Goal: Transaction & Acquisition: Purchase product/service

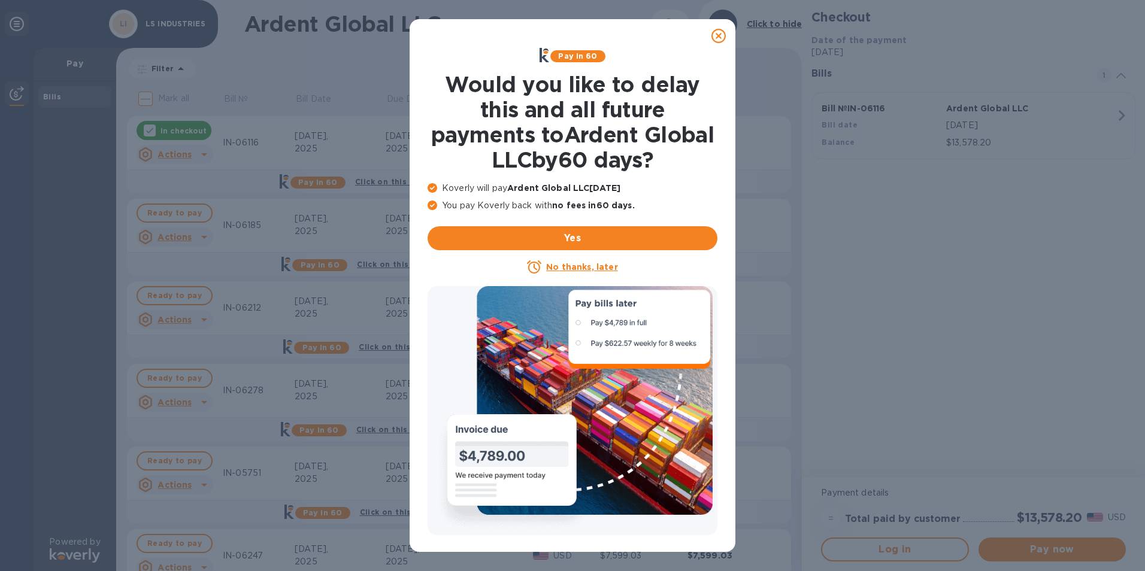
click at [723, 38] on icon at bounding box center [718, 36] width 14 height 14
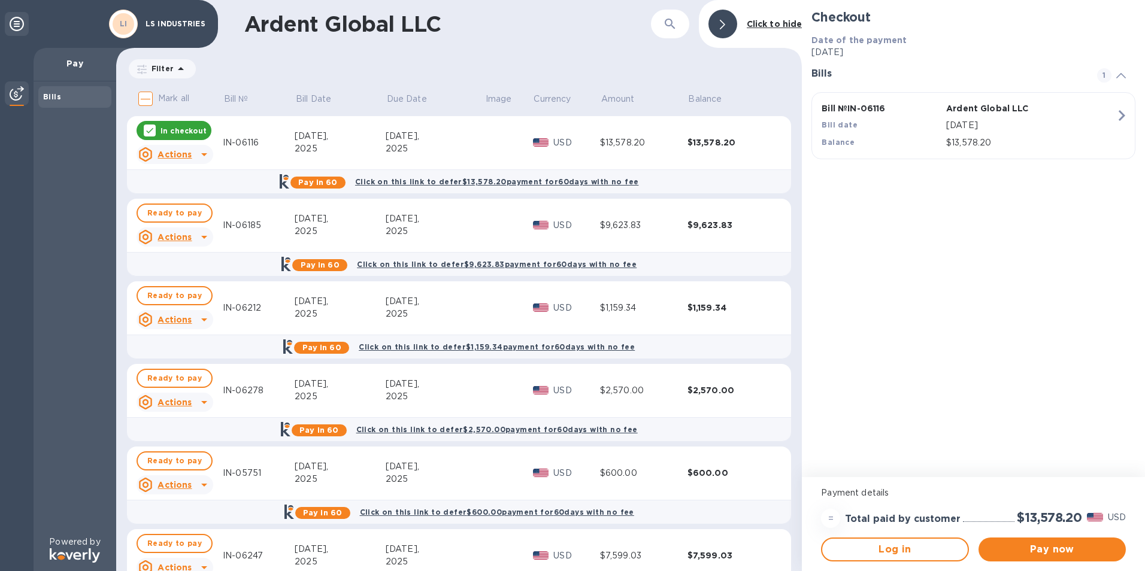
click at [152, 125] on div at bounding box center [150, 131] width 12 height 12
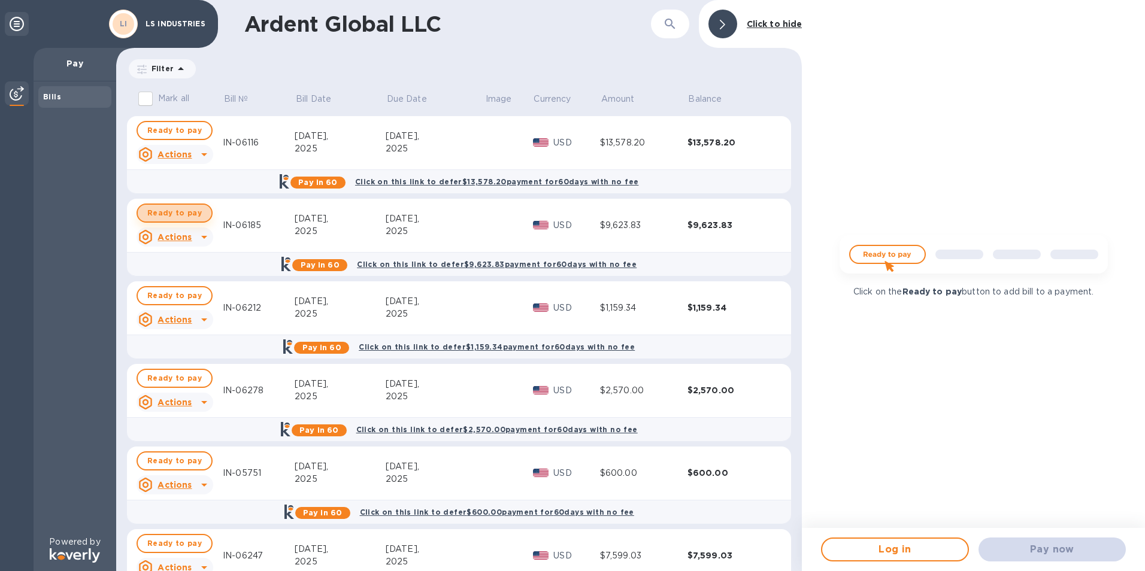
click at [173, 210] on span "Ready to pay" at bounding box center [174, 213] width 54 height 14
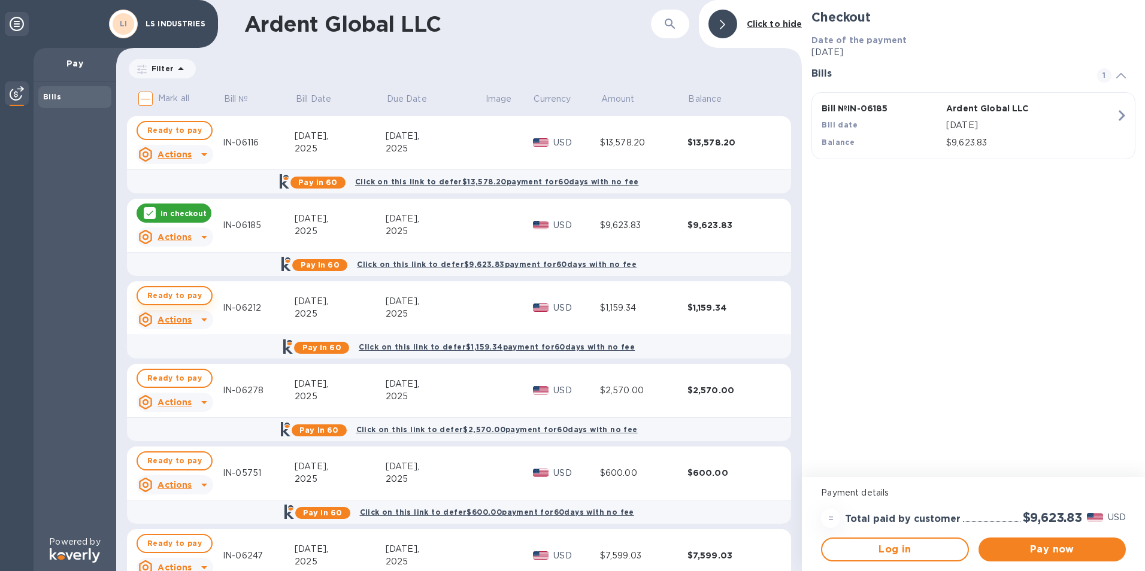
click at [161, 299] on span "Ready to pay" at bounding box center [174, 296] width 54 height 14
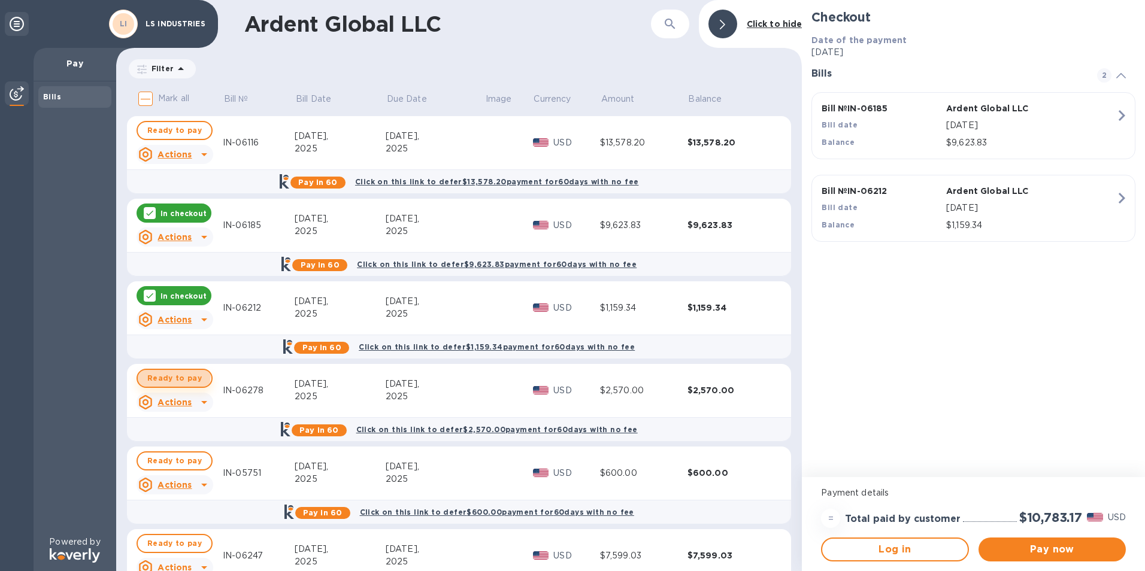
click at [166, 374] on span "Ready to pay" at bounding box center [174, 378] width 54 height 14
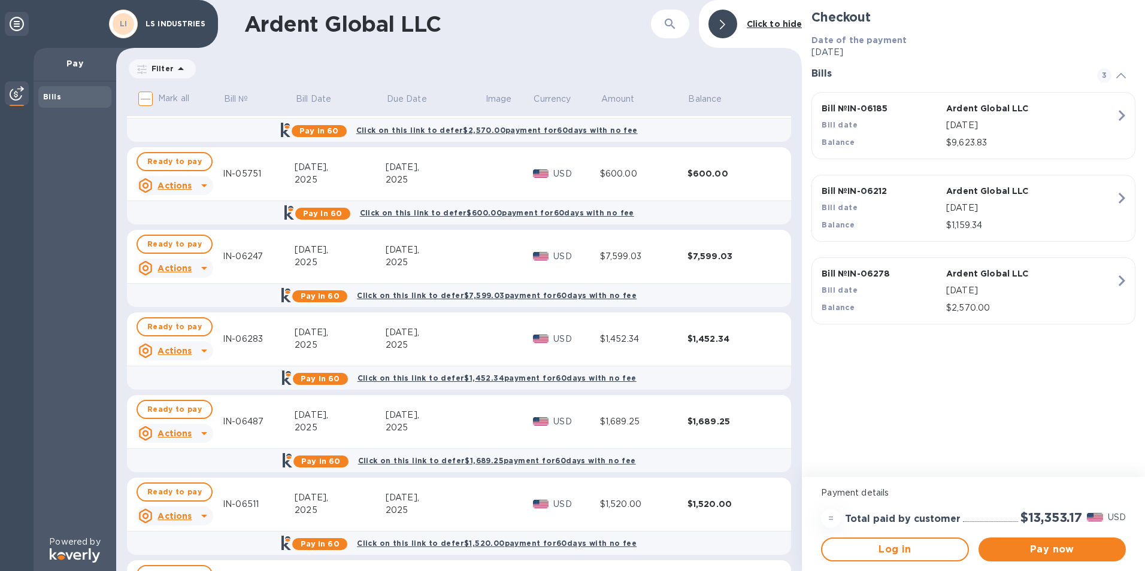
scroll to position [382, 0]
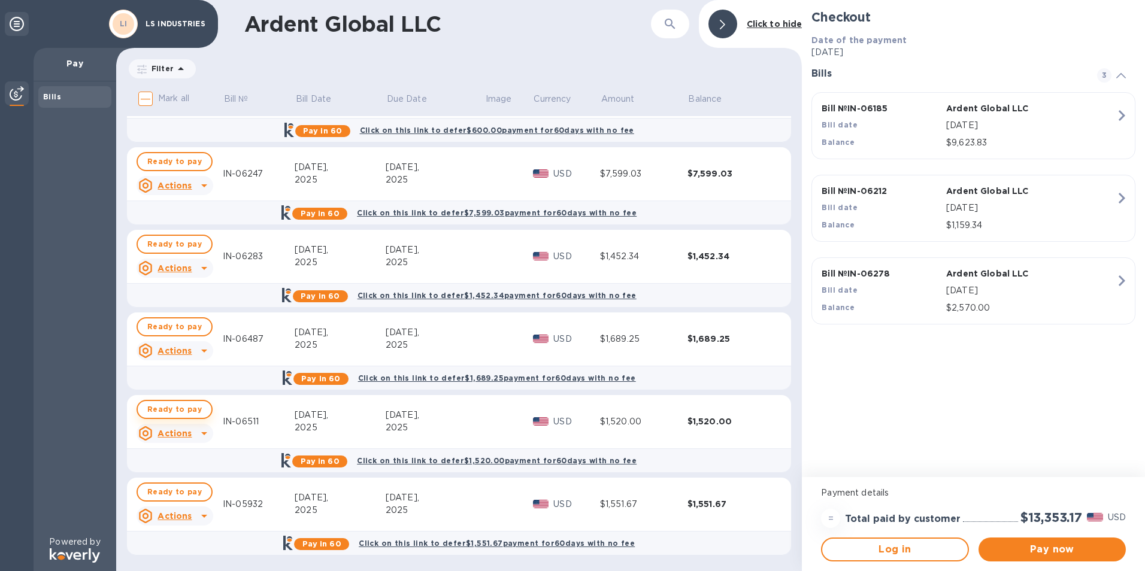
click at [155, 405] on span "Ready to pay" at bounding box center [174, 409] width 54 height 14
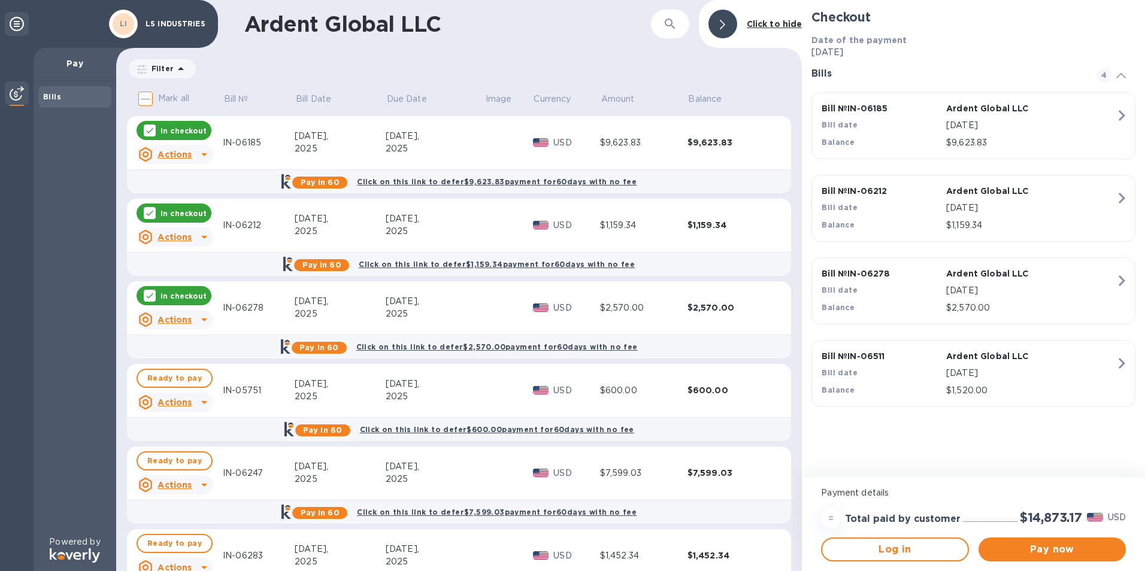
scroll to position [0, 0]
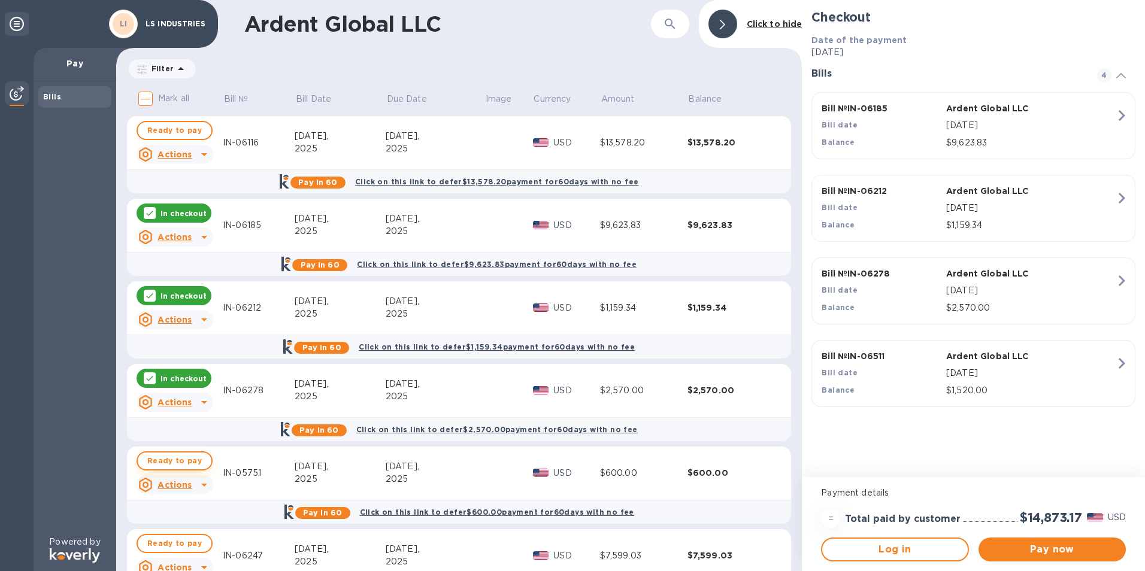
click at [168, 458] on span "Ready to pay" at bounding box center [174, 461] width 54 height 14
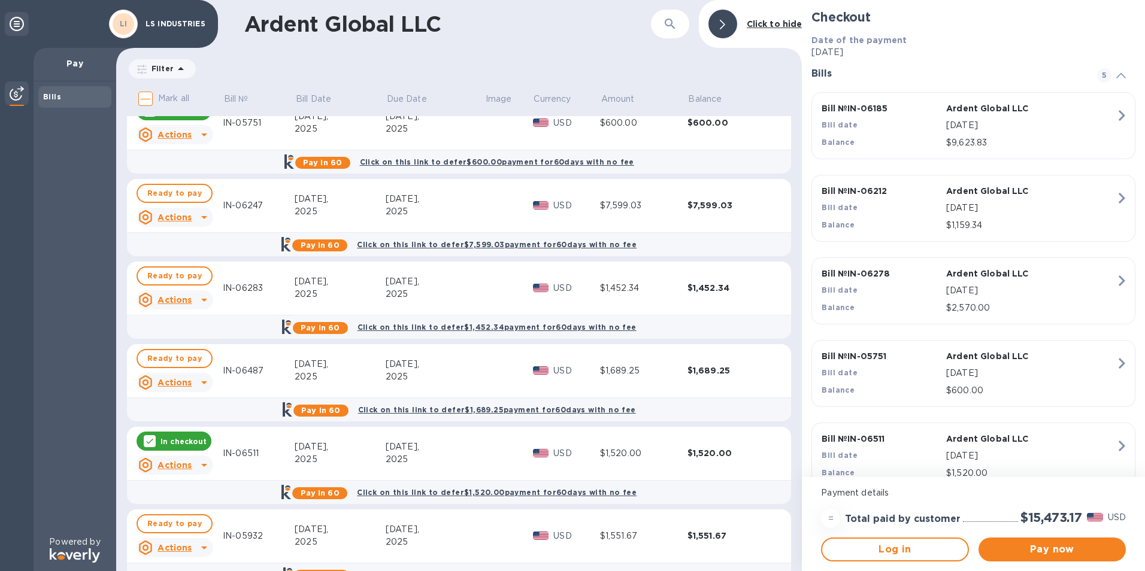
scroll to position [359, 0]
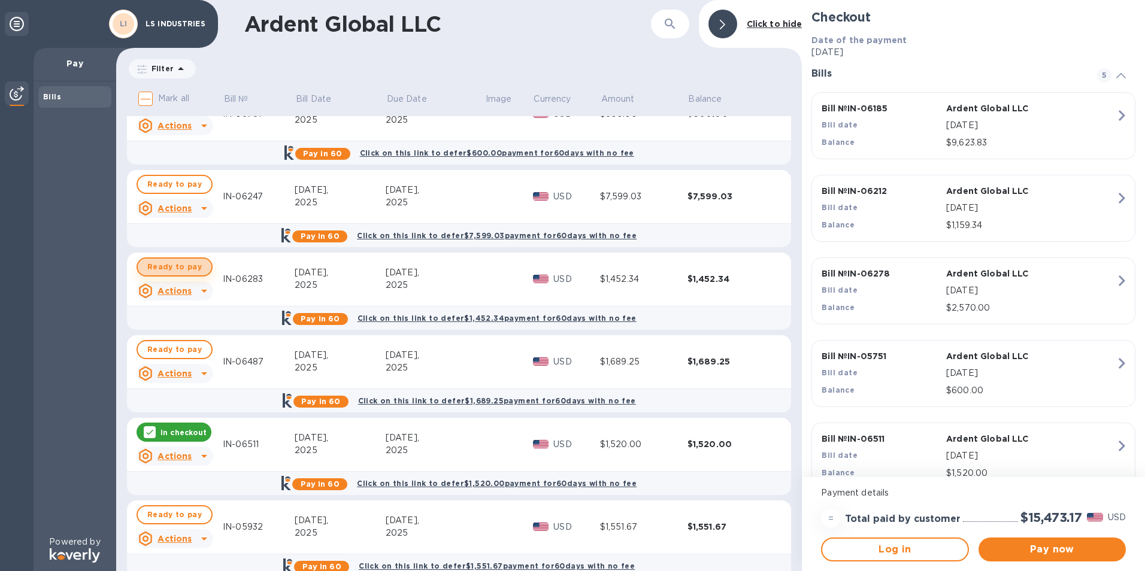
click at [175, 270] on span "Ready to pay" at bounding box center [174, 267] width 54 height 14
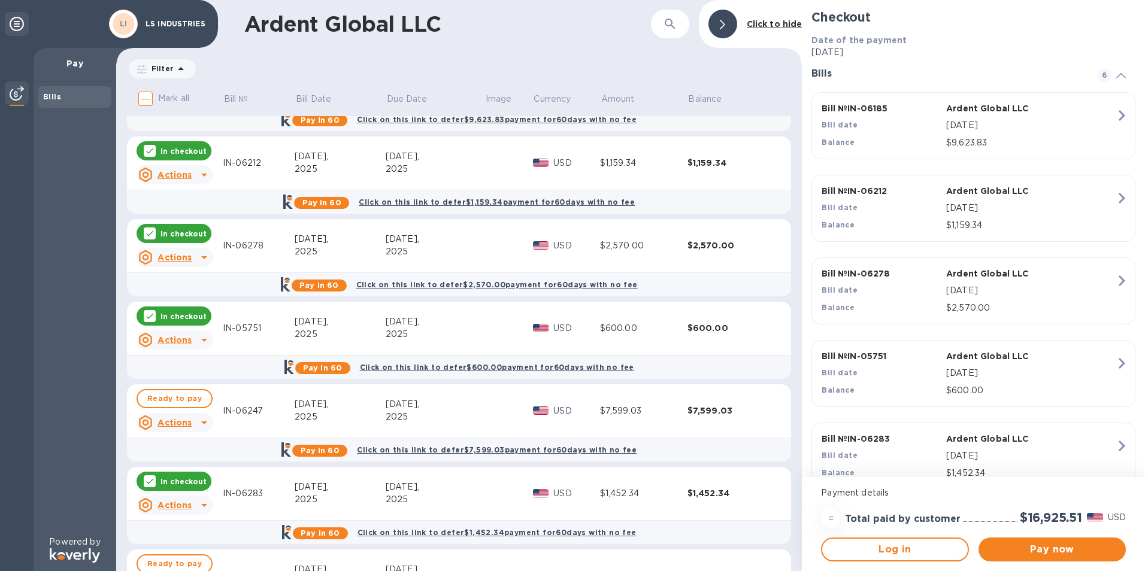
scroll to position [0, 0]
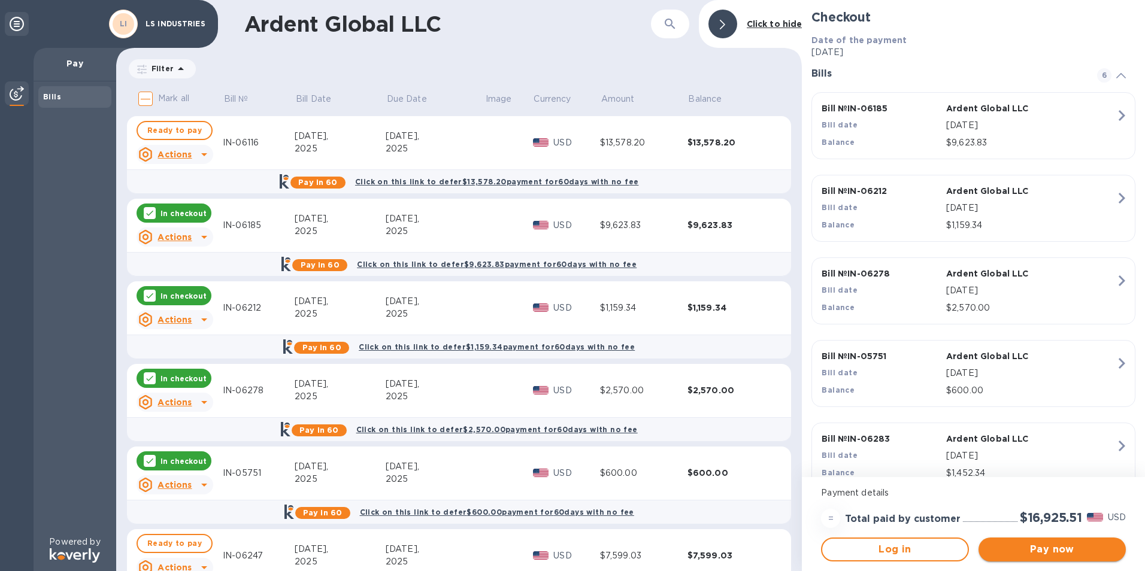
click at [1021, 552] on span "Pay now" at bounding box center [1052, 550] width 128 height 14
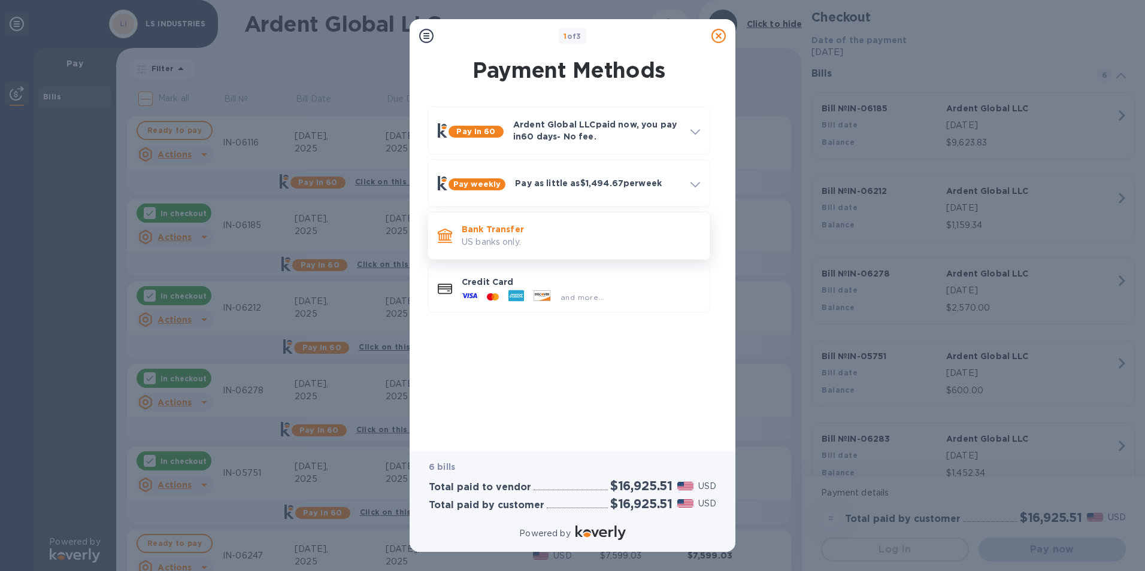
click at [461, 235] on div "Bank Transfer US banks only." at bounding box center [581, 236] width 248 height 34
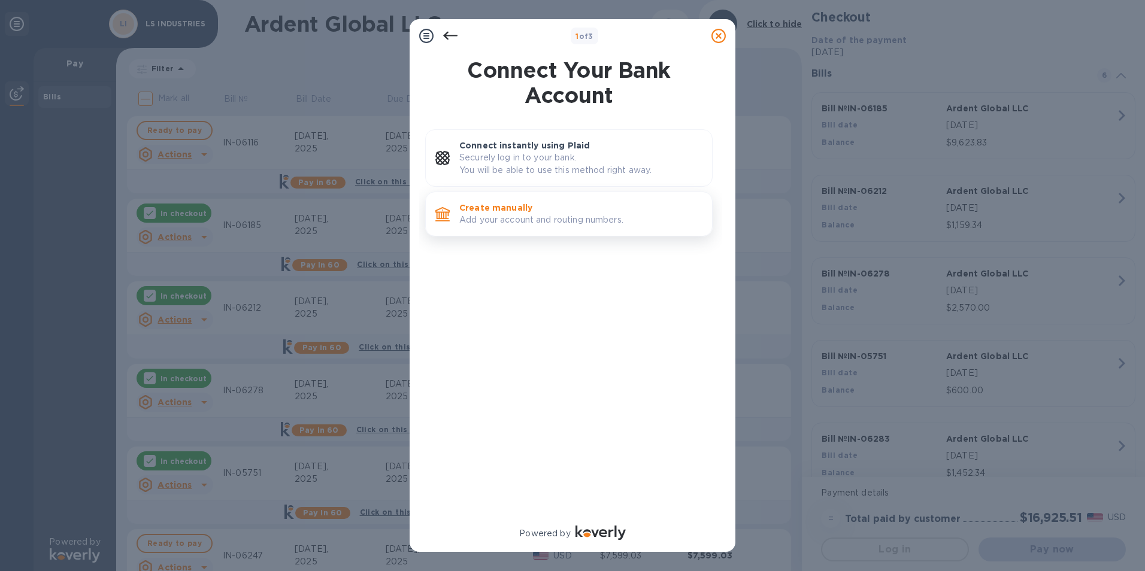
click at [488, 213] on p "Create manually" at bounding box center [580, 208] width 243 height 12
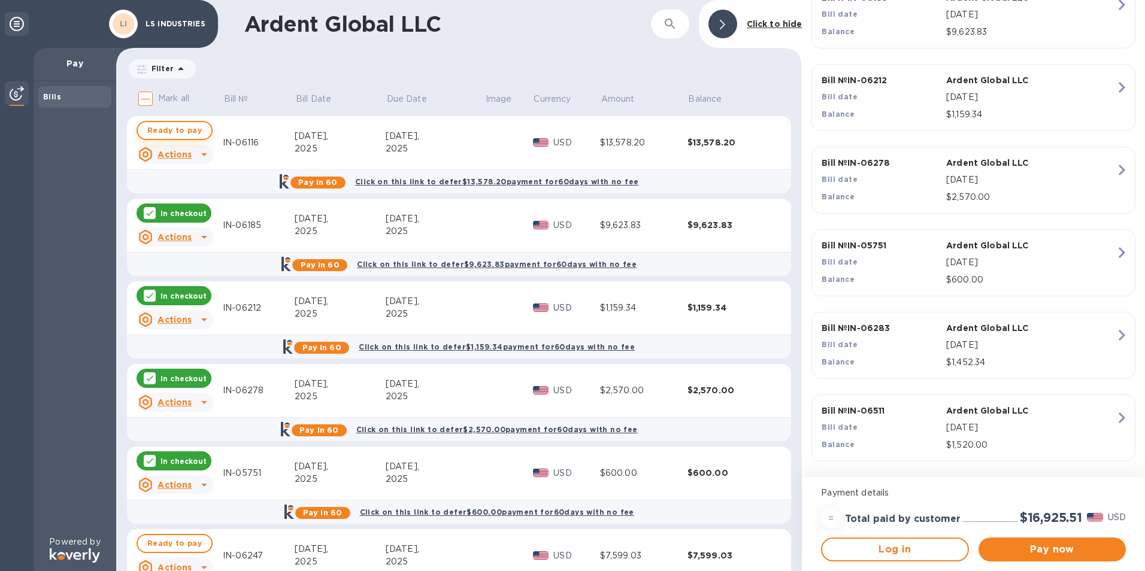
click at [175, 130] on span "Ready to pay" at bounding box center [174, 130] width 54 height 14
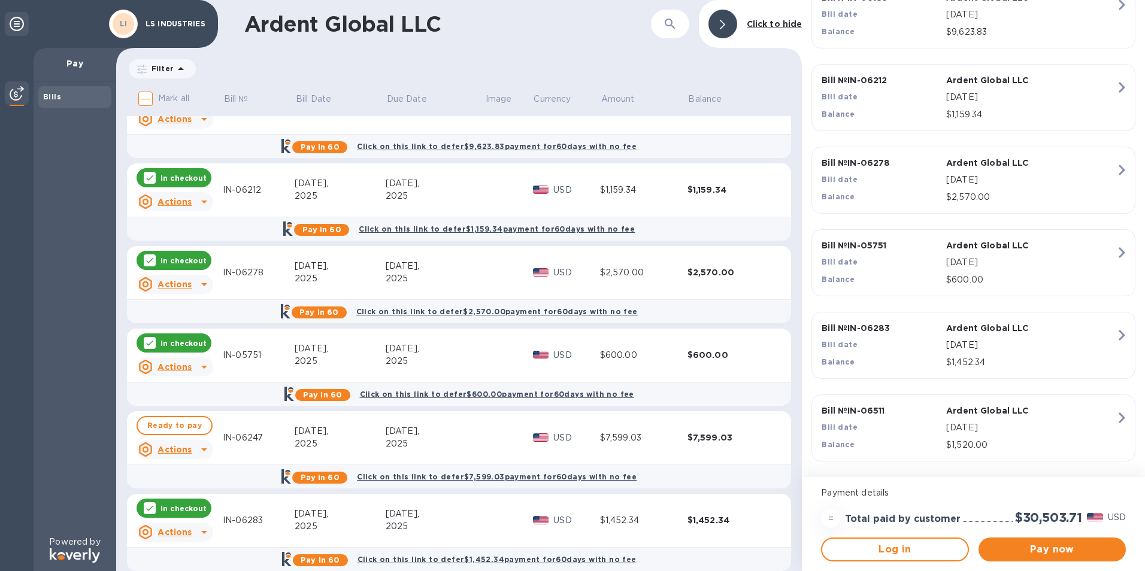
scroll to position [180, 0]
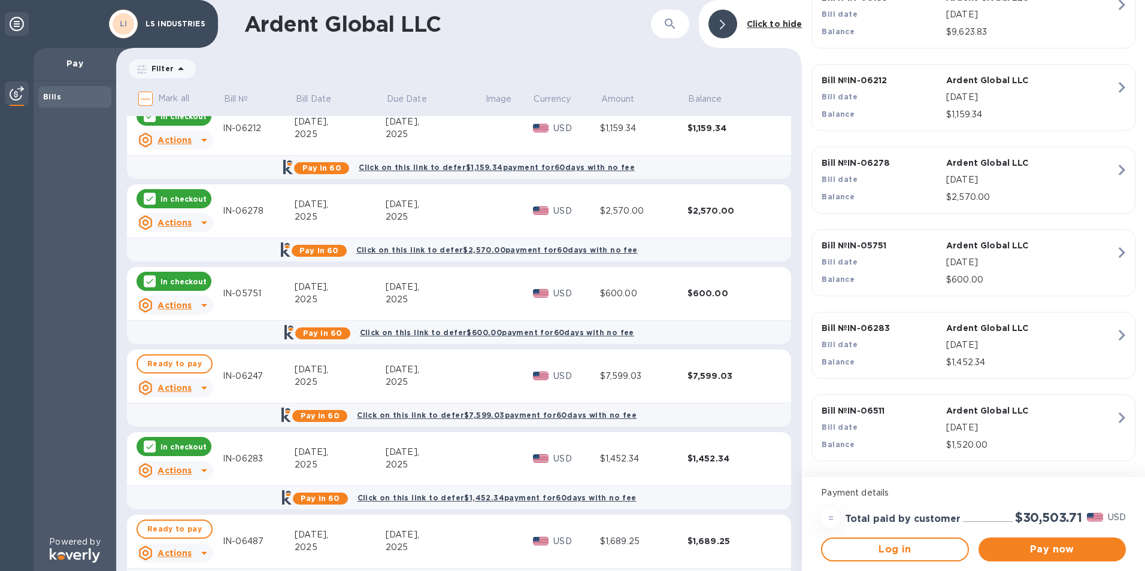
click at [150, 447] on icon at bounding box center [149, 446] width 7 height 5
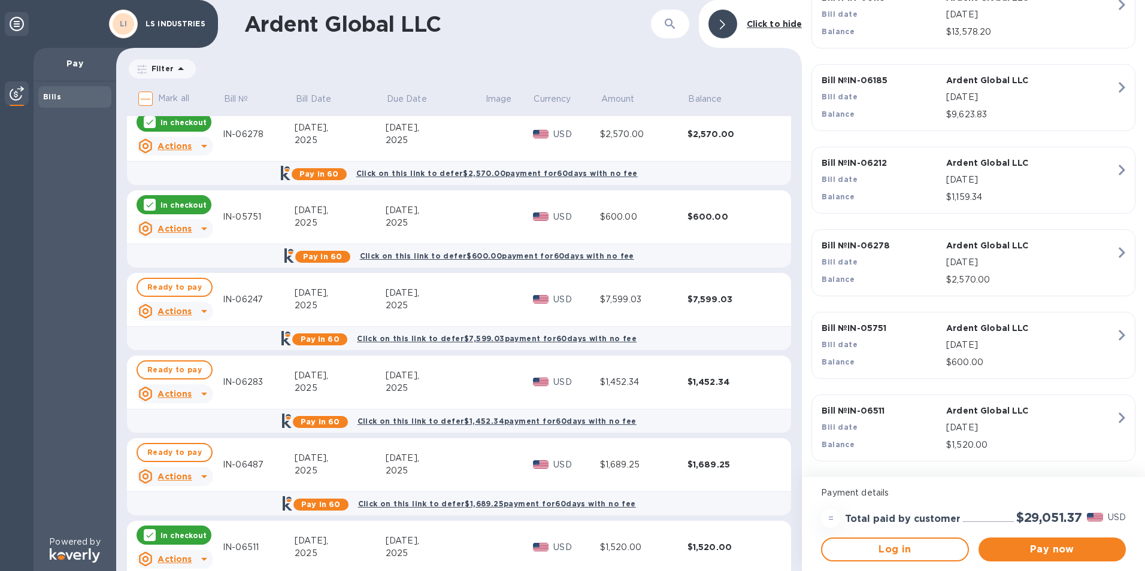
scroll to position [359, 0]
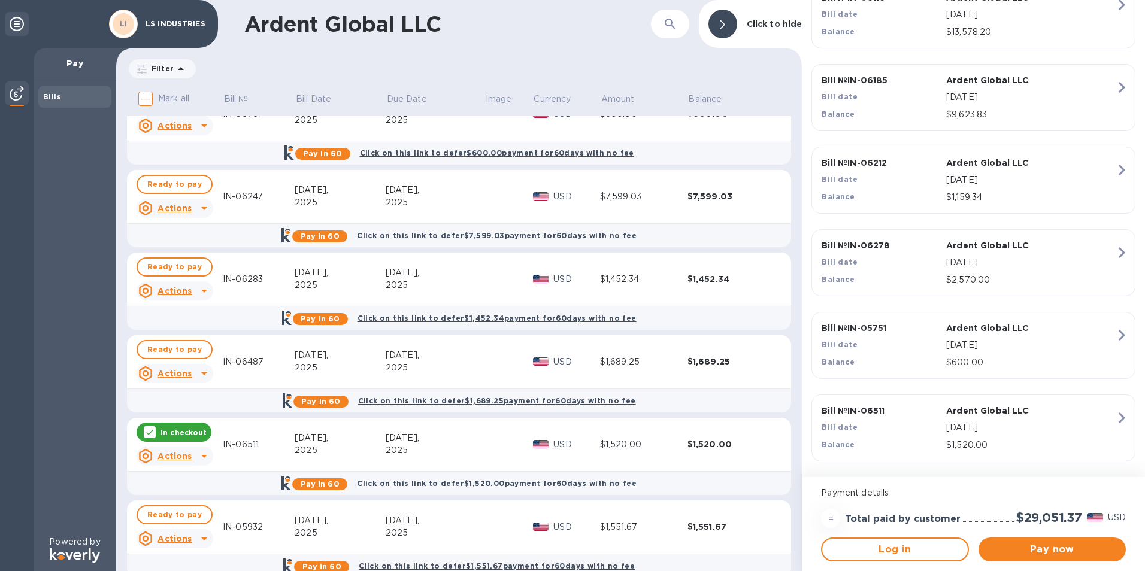
click at [146, 429] on icon at bounding box center [150, 433] width 10 height 10
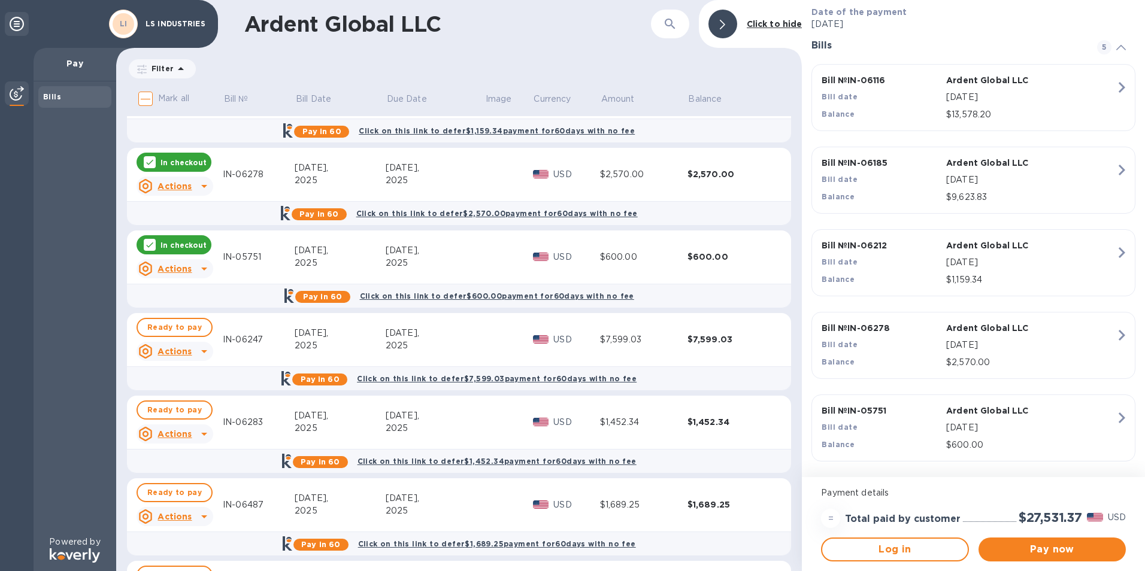
scroll to position [0, 0]
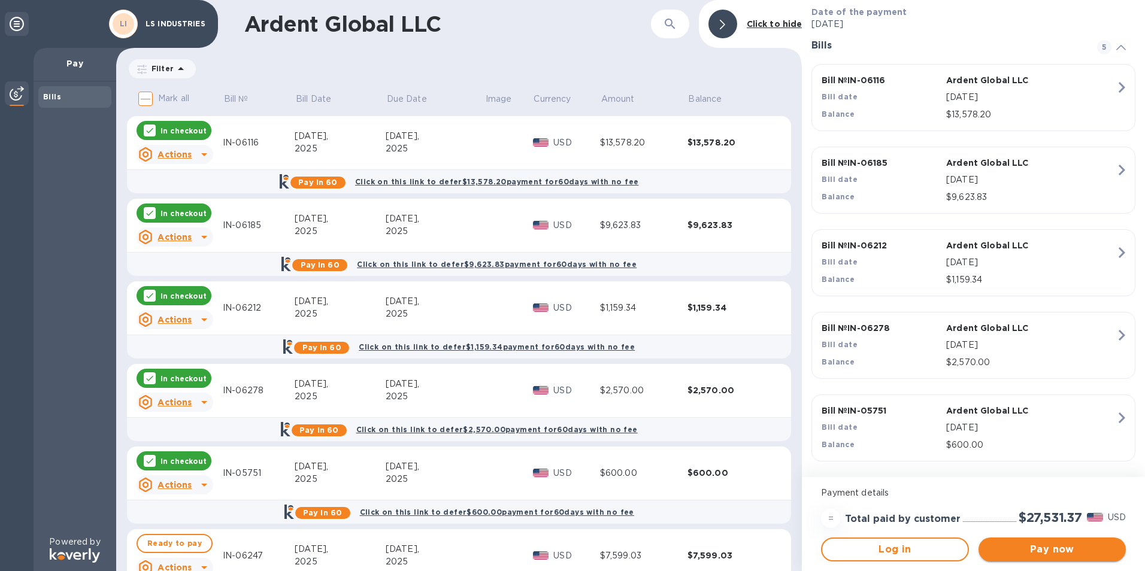
click at [1012, 542] on button "Pay now" at bounding box center [1052, 550] width 147 height 24
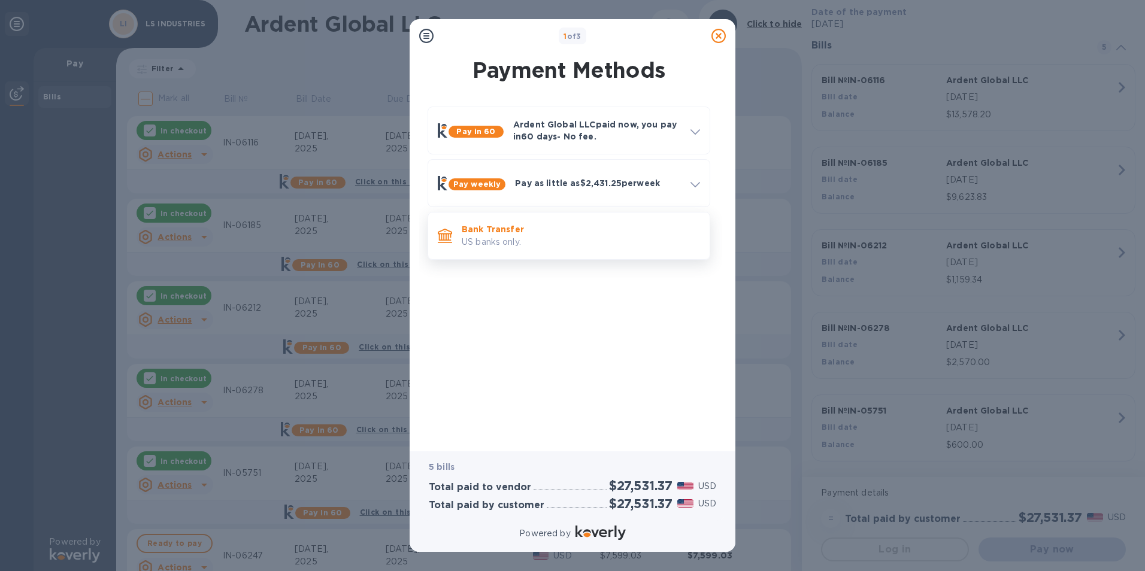
click at [475, 236] on p "US banks only." at bounding box center [581, 242] width 238 height 13
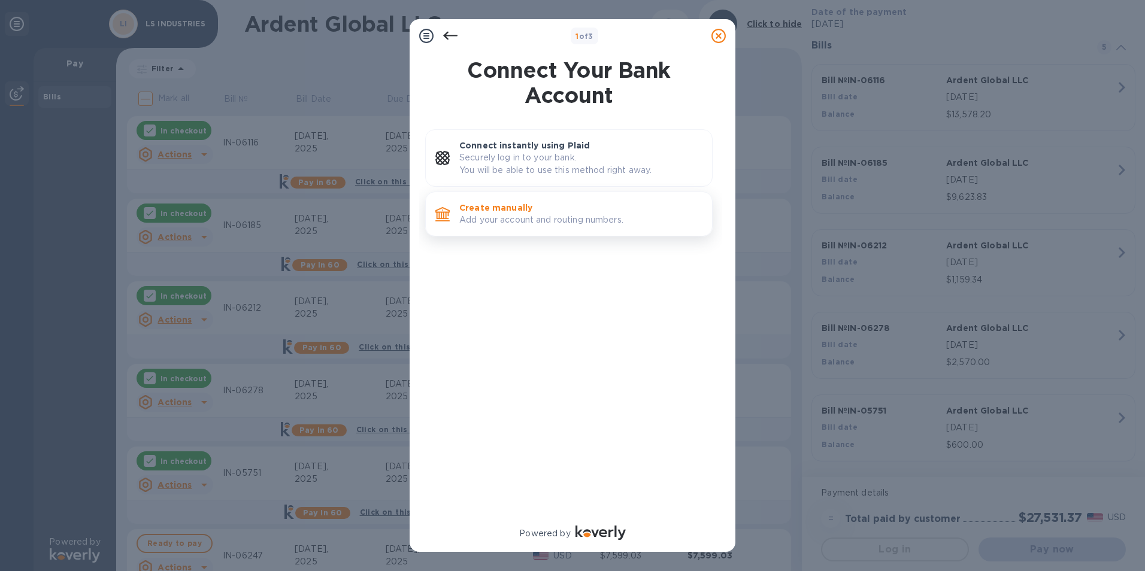
click at [485, 210] on p "Create manually" at bounding box center [580, 208] width 243 height 12
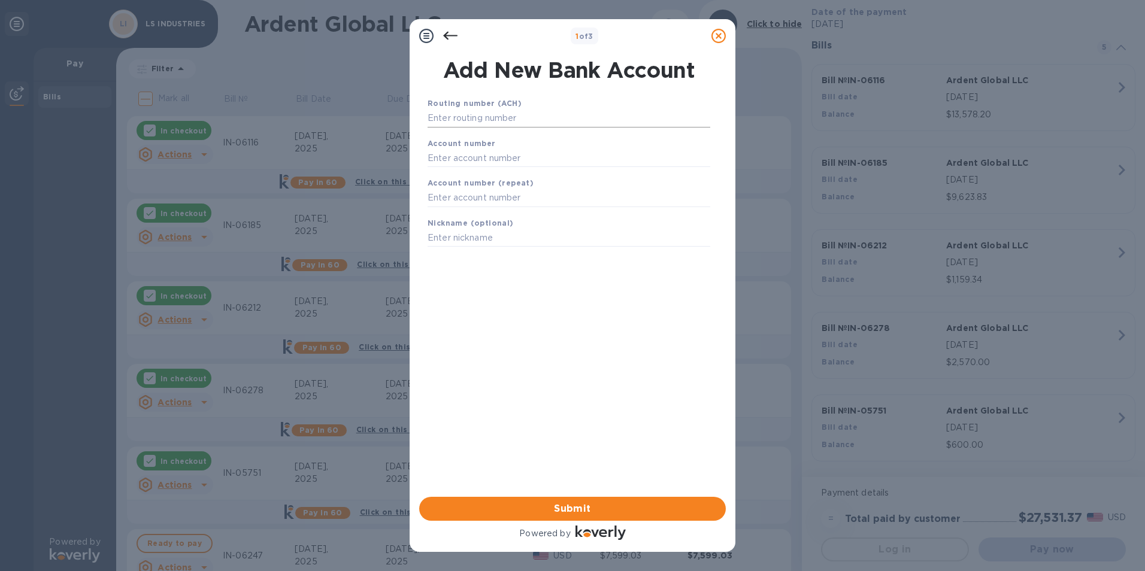
click at [460, 115] on input "text" at bounding box center [569, 119] width 283 height 18
type input "101000019"
click at [455, 172] on input "text" at bounding box center [569, 173] width 283 height 18
type input "670012419"
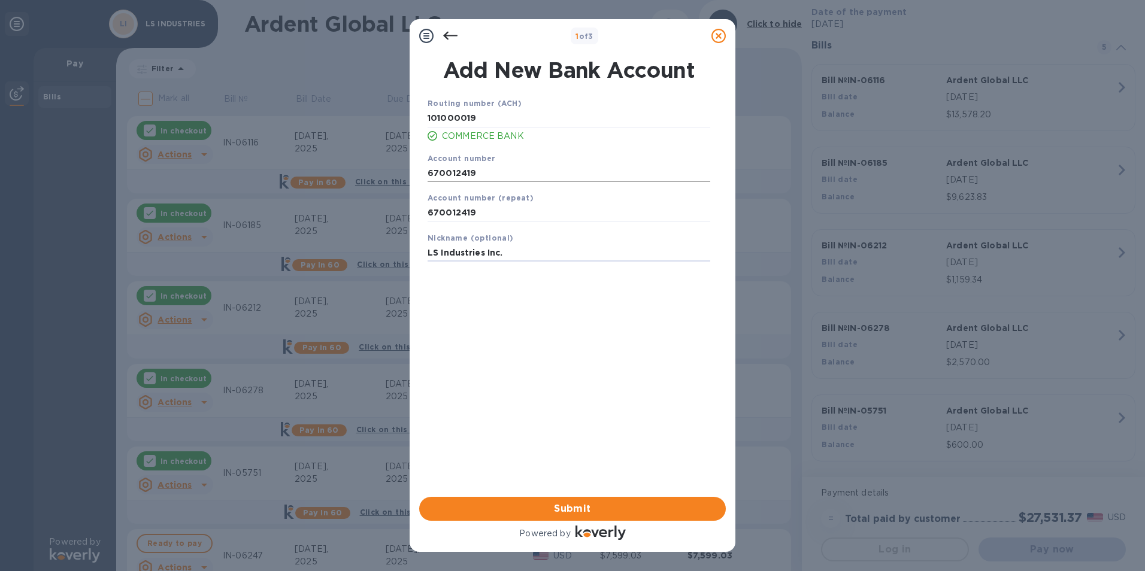
type input "LS Industries Inc."
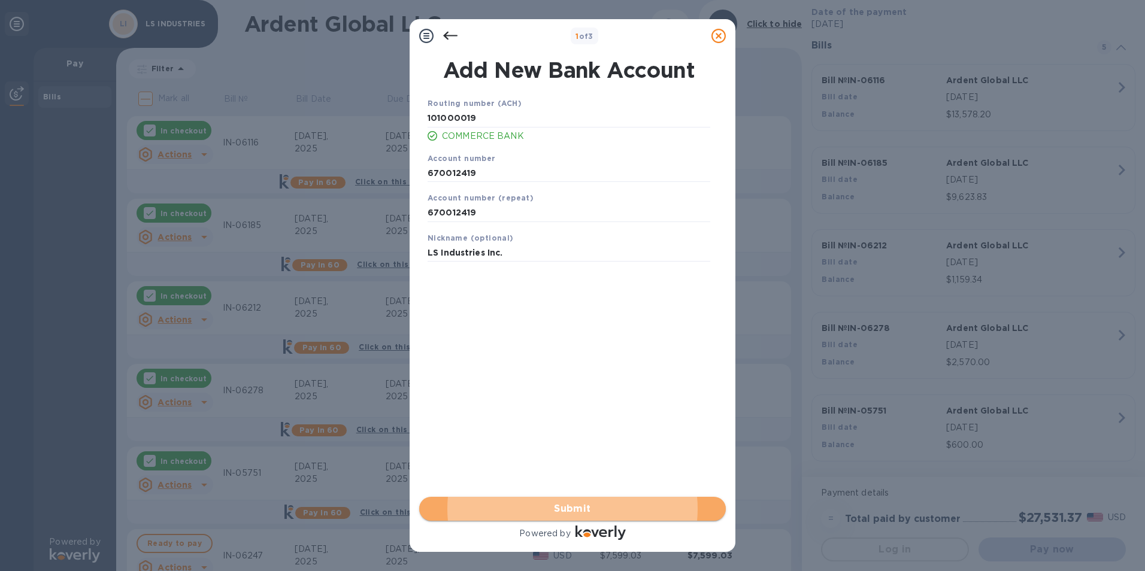
click at [573, 505] on span "Submit" at bounding box center [572, 509] width 287 height 14
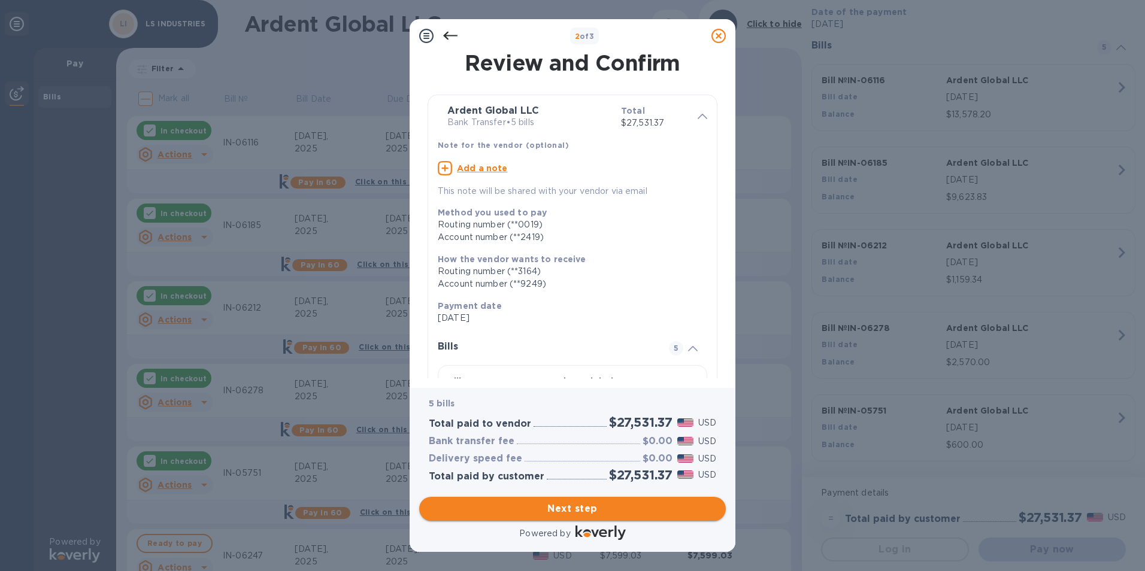
click at [549, 509] on span "Next step" at bounding box center [572, 509] width 287 height 14
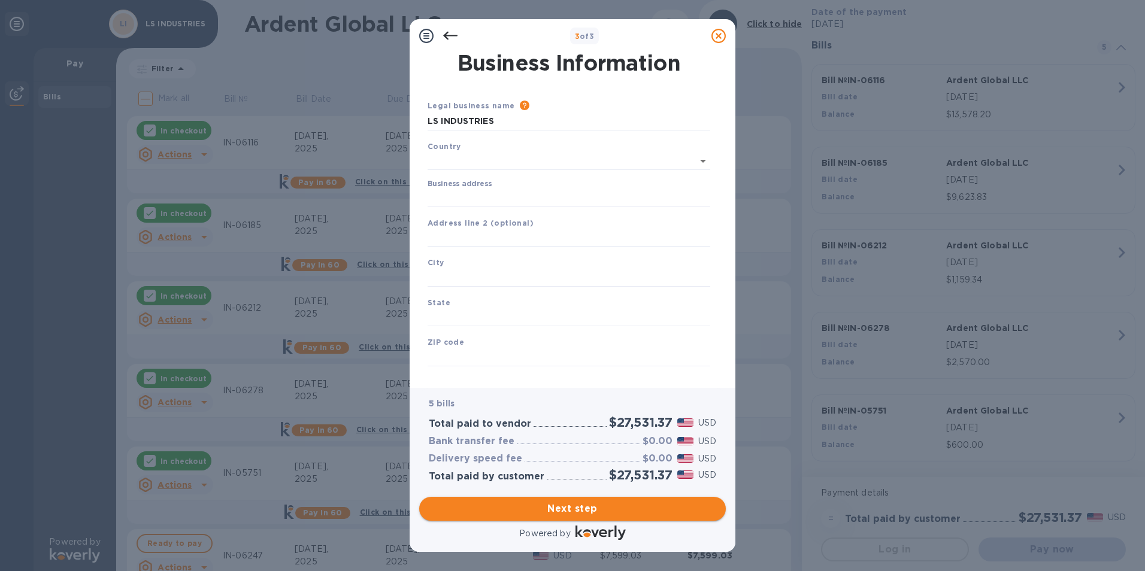
type input "[GEOGRAPHIC_DATA]"
click at [464, 195] on input "Business address" at bounding box center [569, 196] width 283 height 18
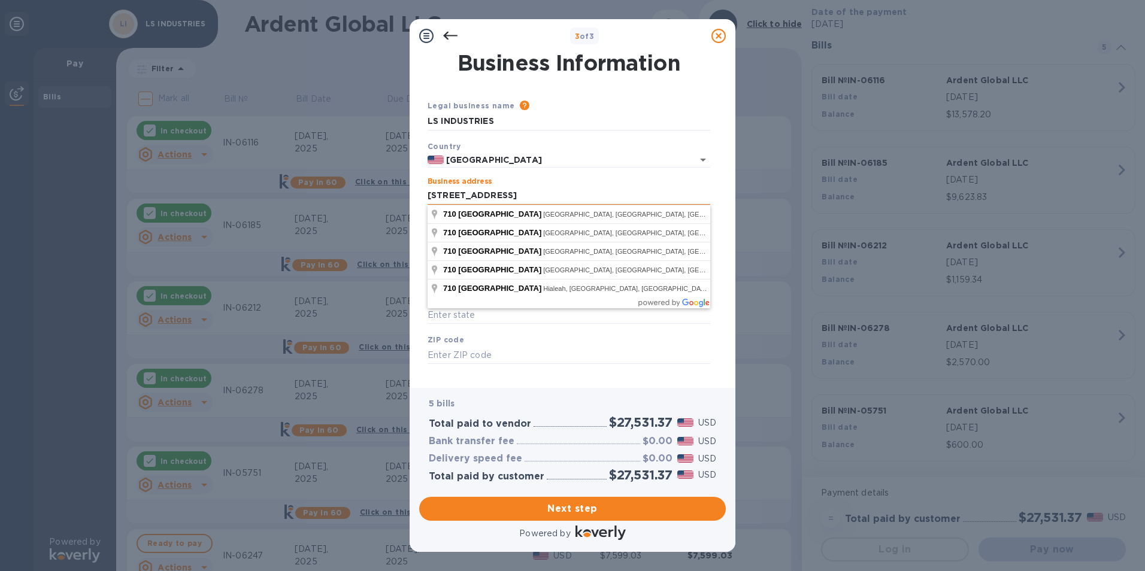
type input "[STREET_ADDRESS]"
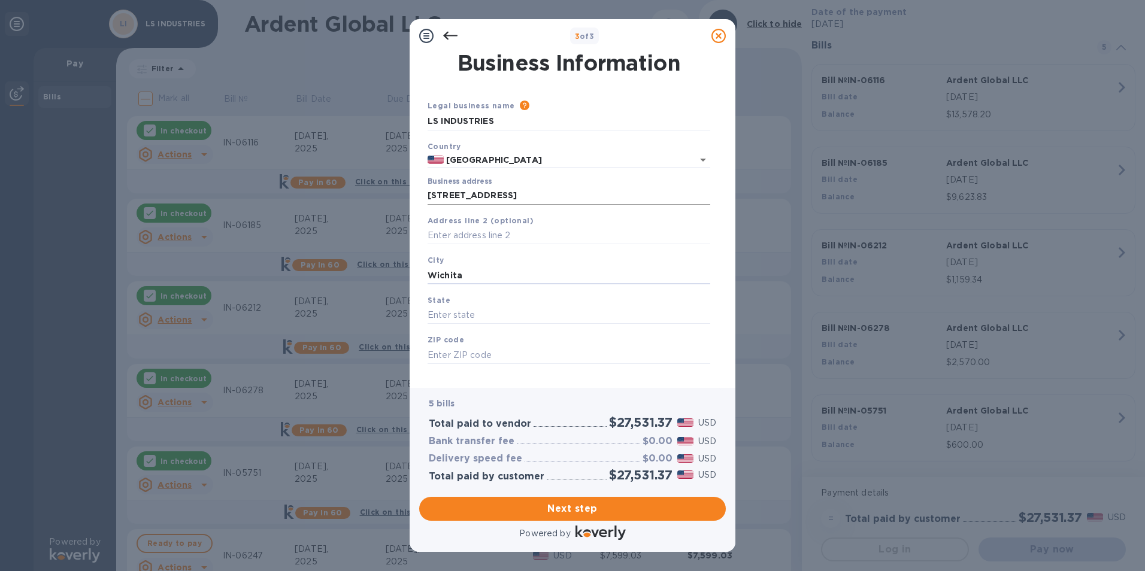
type input "Wichita"
type input "ks"
type input "67214"
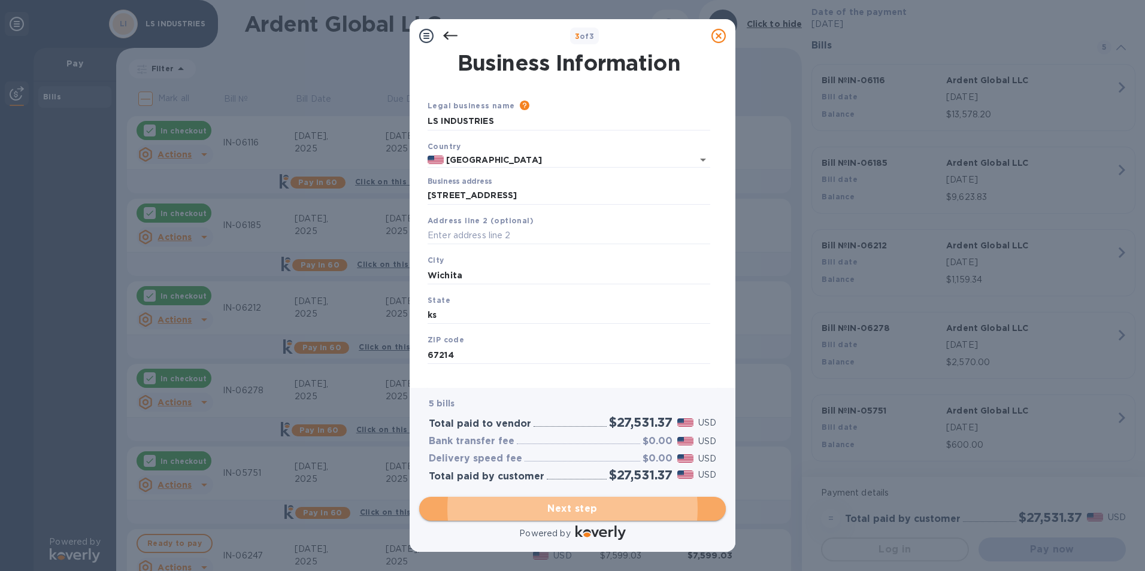
click at [550, 513] on span "Next step" at bounding box center [572, 509] width 287 height 14
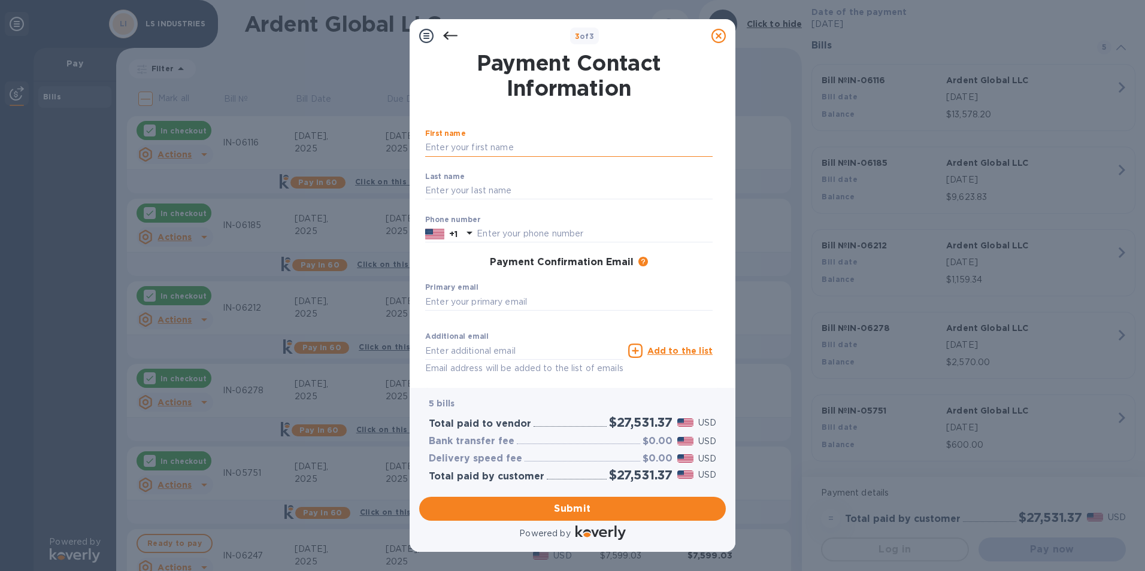
click at [468, 146] on input "text" at bounding box center [568, 148] width 287 height 18
type input "[PERSON_NAME]"
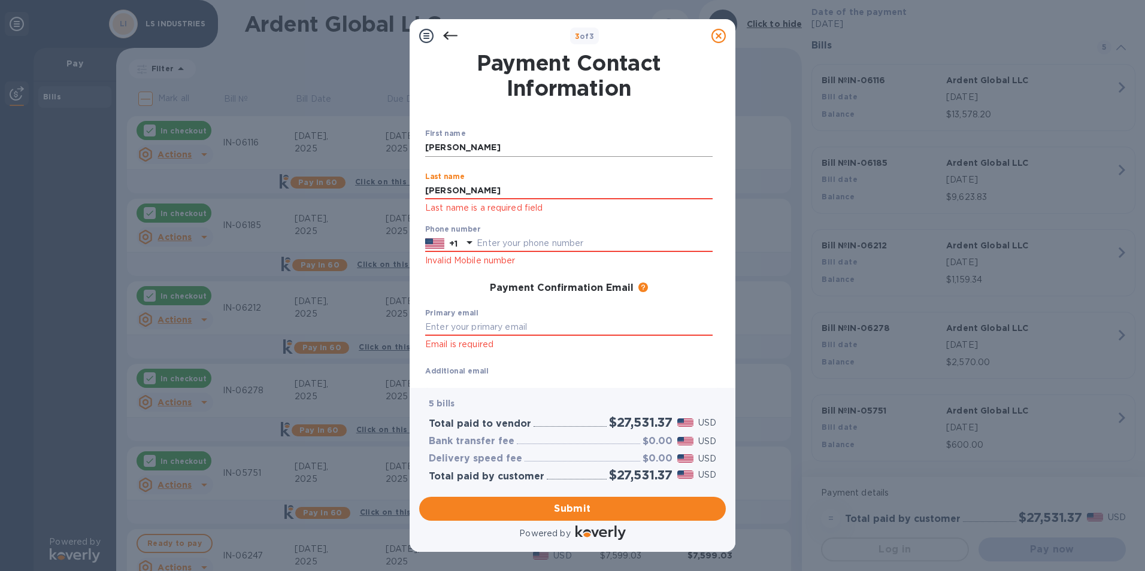
type input "[PERSON_NAME]"
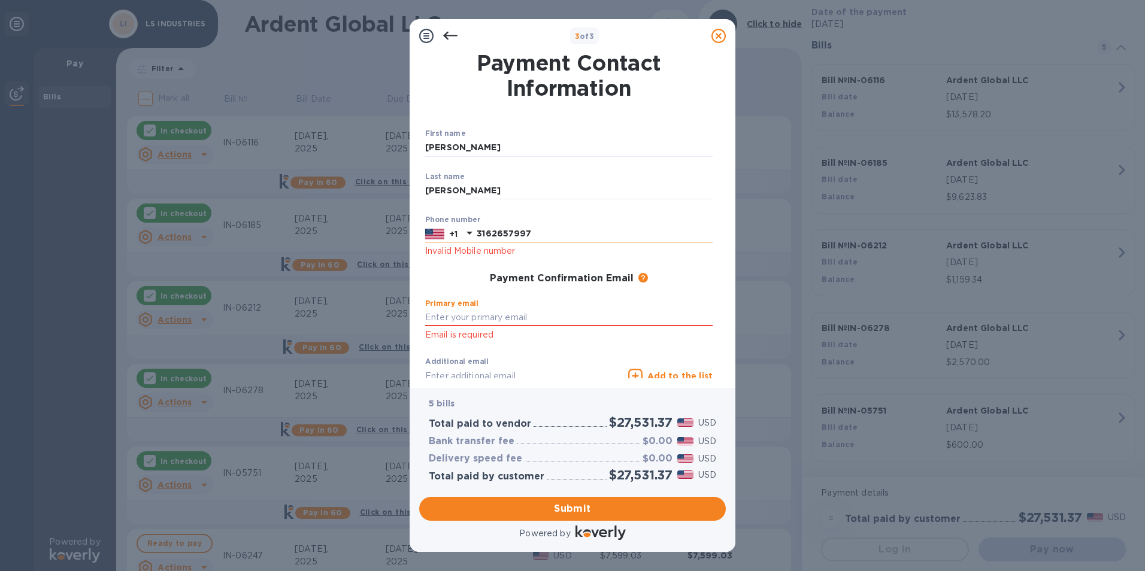
click at [551, 238] on input "3162657997" at bounding box center [595, 234] width 236 height 18
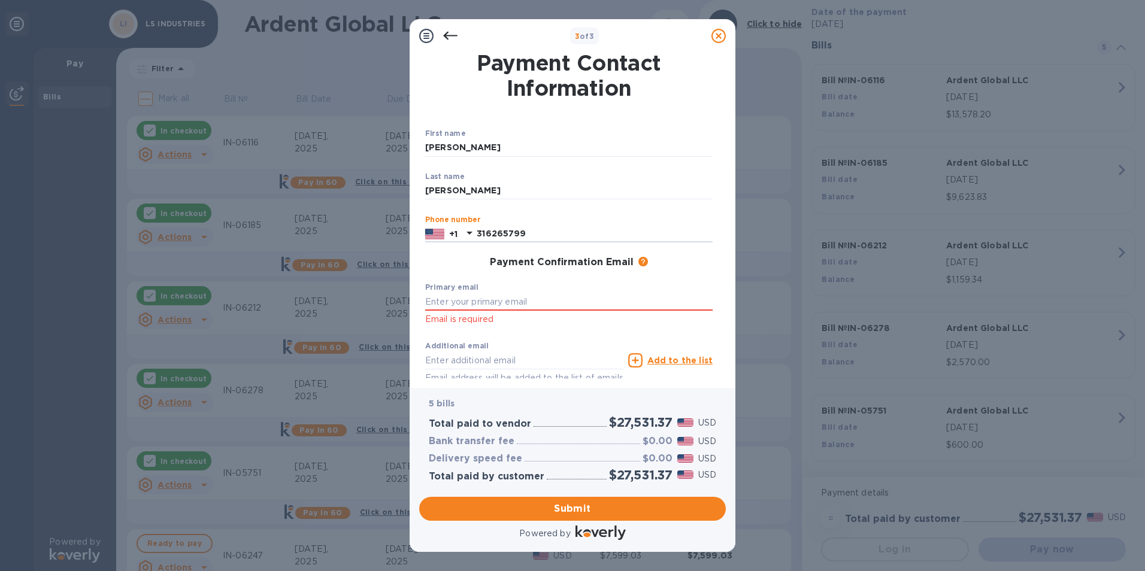
type input "3162657997"
type input "[EMAIL_ADDRESS][DOMAIN_NAME]"
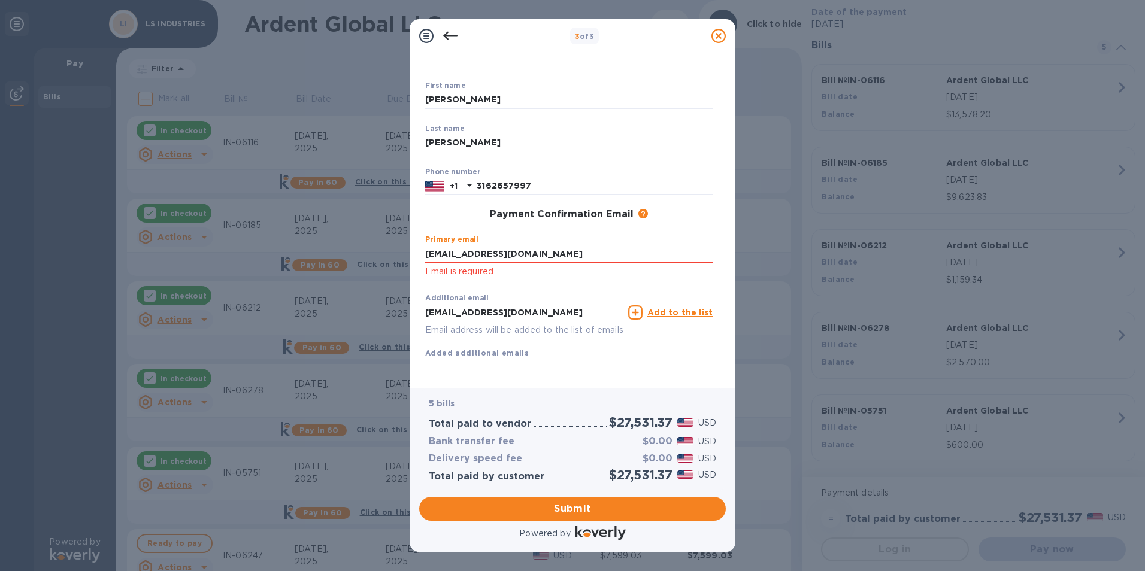
scroll to position [62, 0]
click at [556, 506] on span "Submit" at bounding box center [572, 509] width 287 height 14
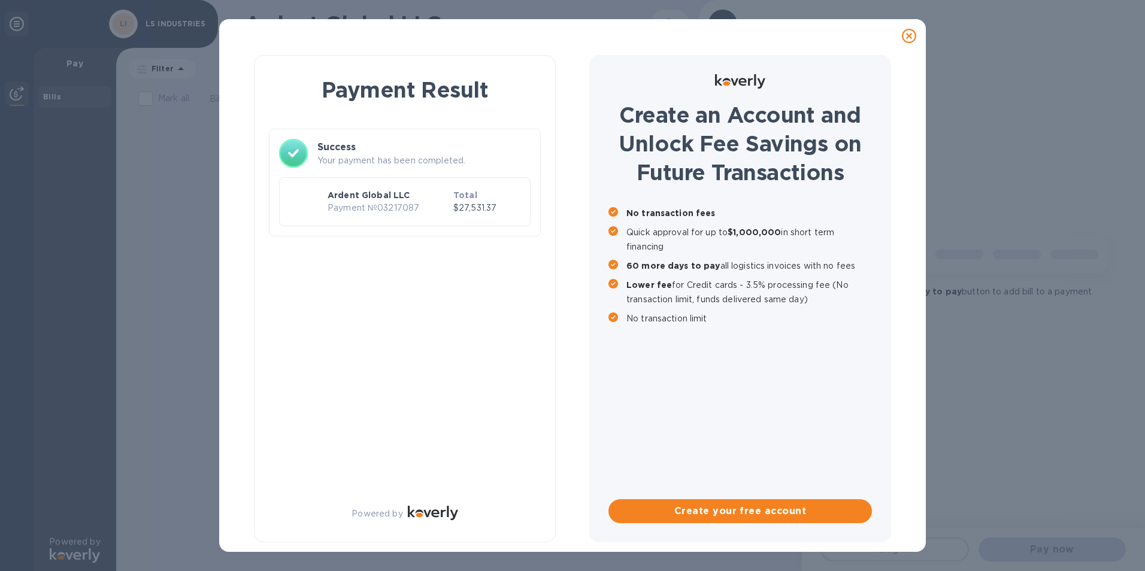
scroll to position [0, 0]
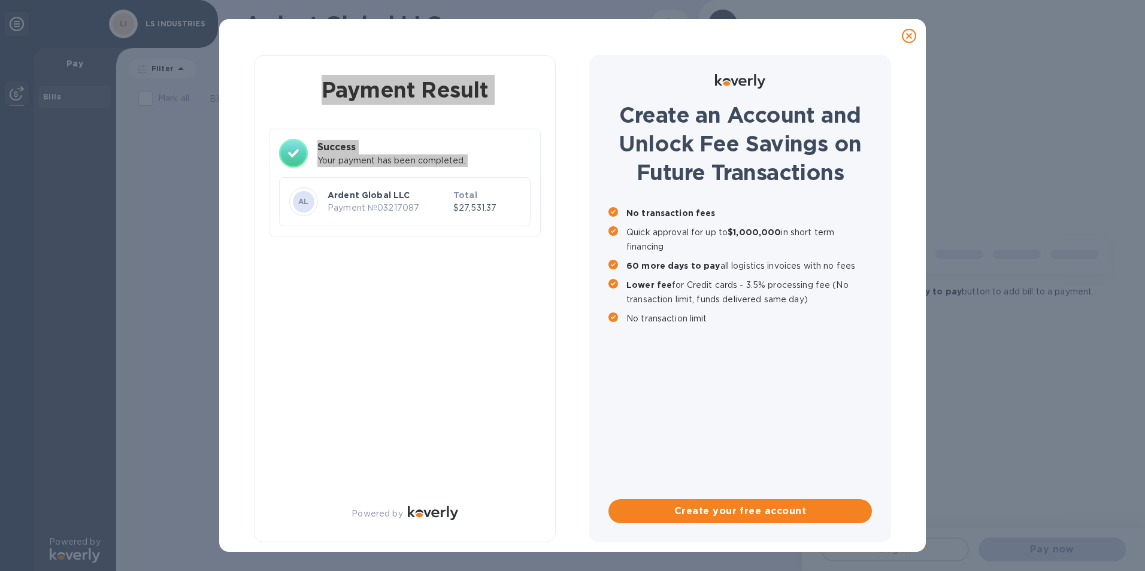
drag, startPoint x: 564, startPoint y: 294, endPoint x: 152, endPoint y: 309, distance: 412.9
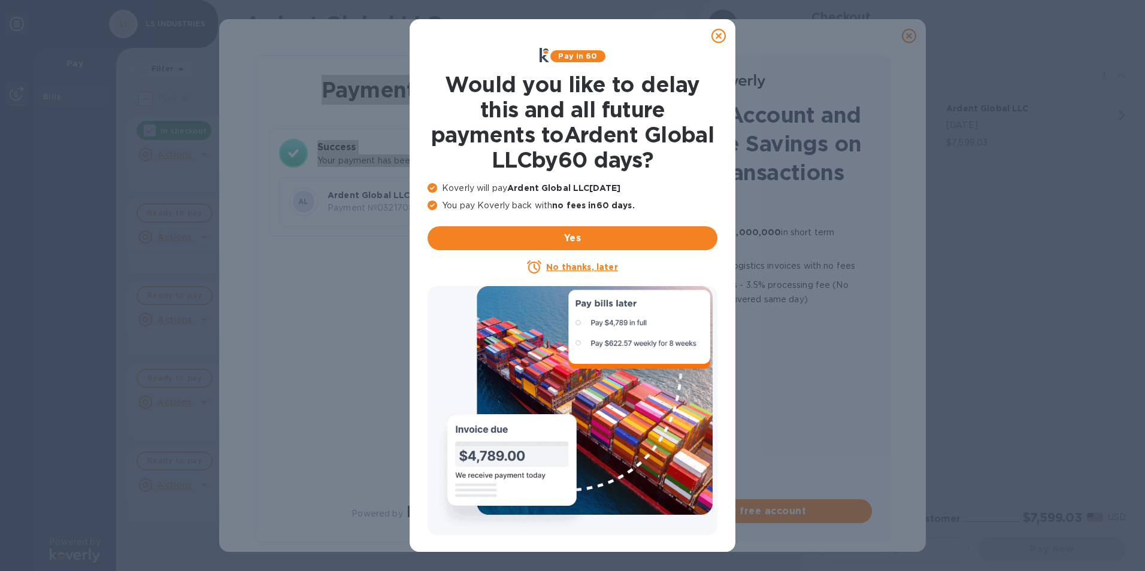
click at [556, 266] on u "No thanks, later" at bounding box center [581, 267] width 71 height 10
